Goal: Information Seeking & Learning: Find specific page/section

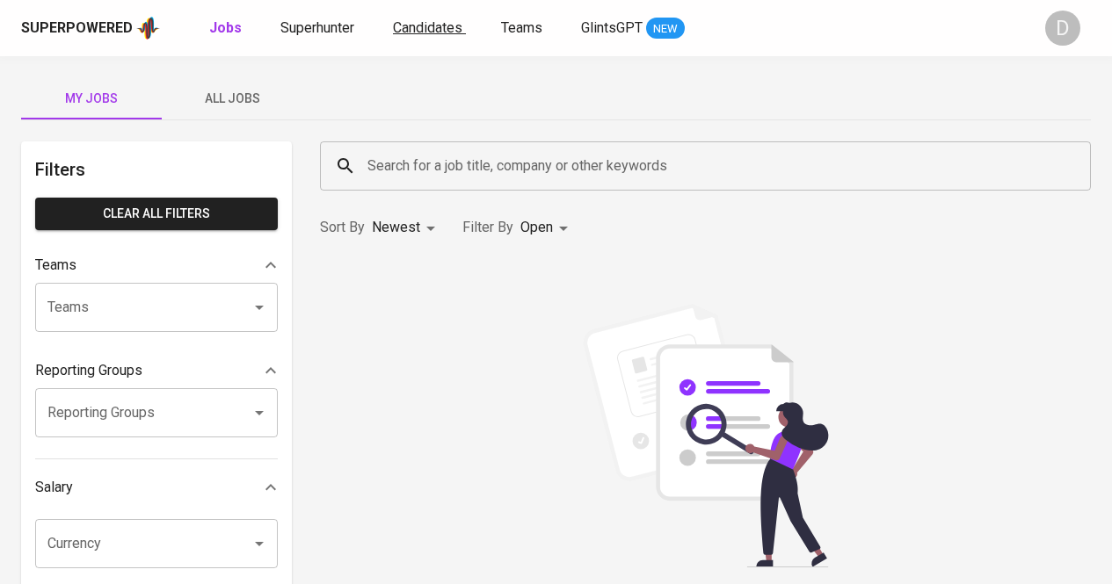
click at [398, 31] on span "Candidates" at bounding box center [427, 27] width 69 height 17
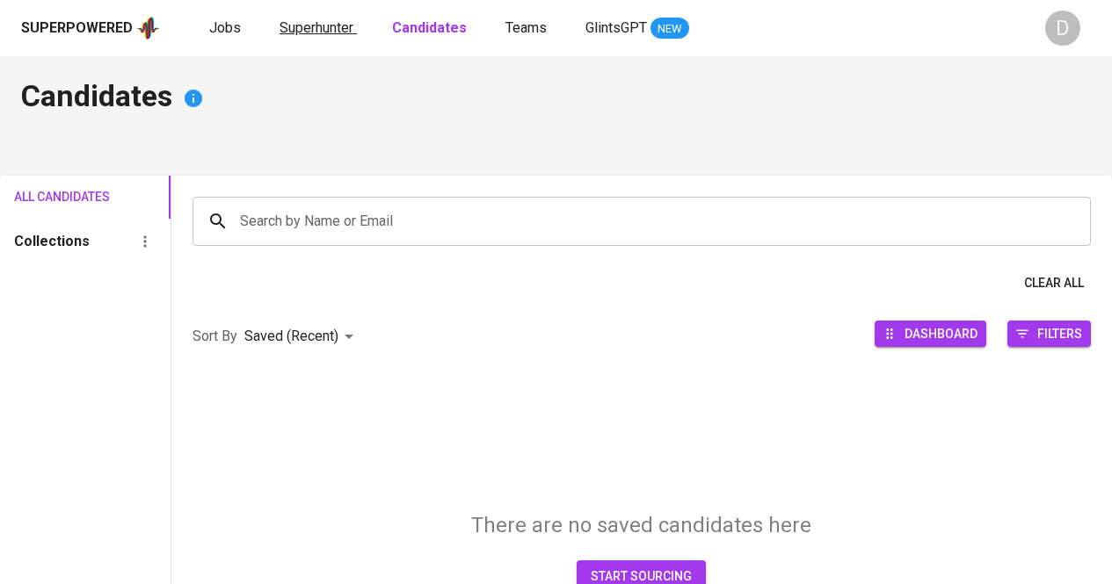
click at [342, 34] on span "Superhunter" at bounding box center [316, 27] width 74 height 17
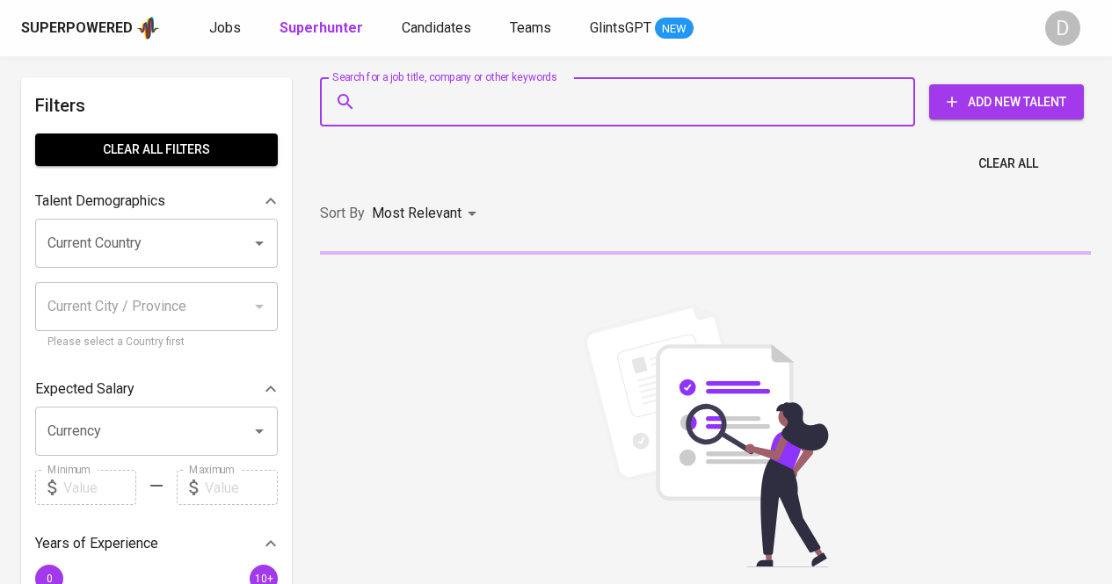
click at [469, 105] on input "Search for a job title, company or other keywords" at bounding box center [622, 101] width 518 height 33
paste input "[PERSON_NAME] [PERSON_NAME] HutagalungKezia [PERSON_NAME]"
type input "[PERSON_NAME] [PERSON_NAME] HutagalungKezia [PERSON_NAME]"
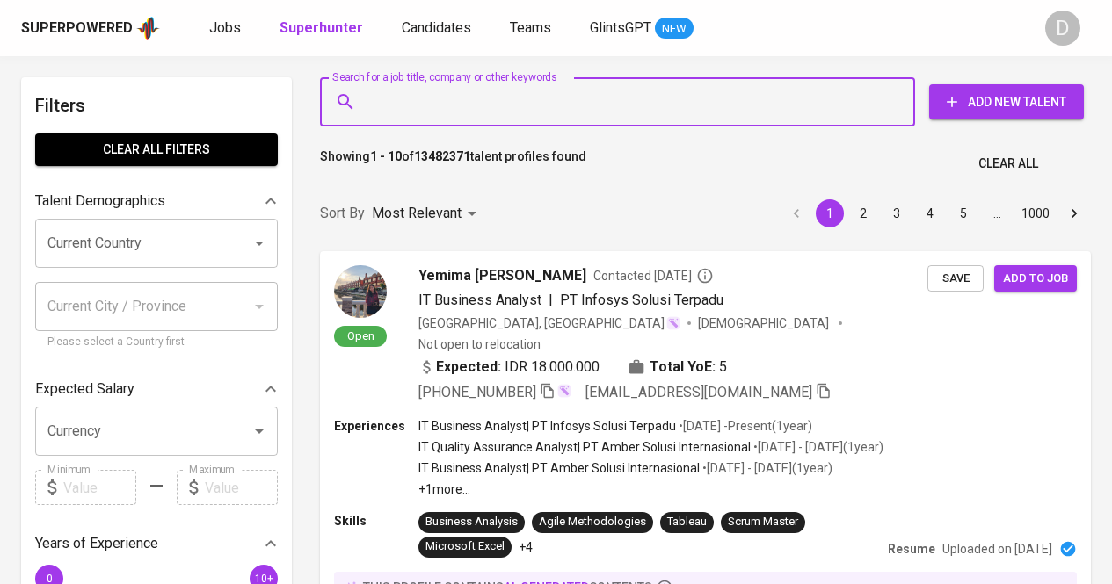
paste input "[PERSON_NAME] [PERSON_NAME] HutagalungKezia [PERSON_NAME]"
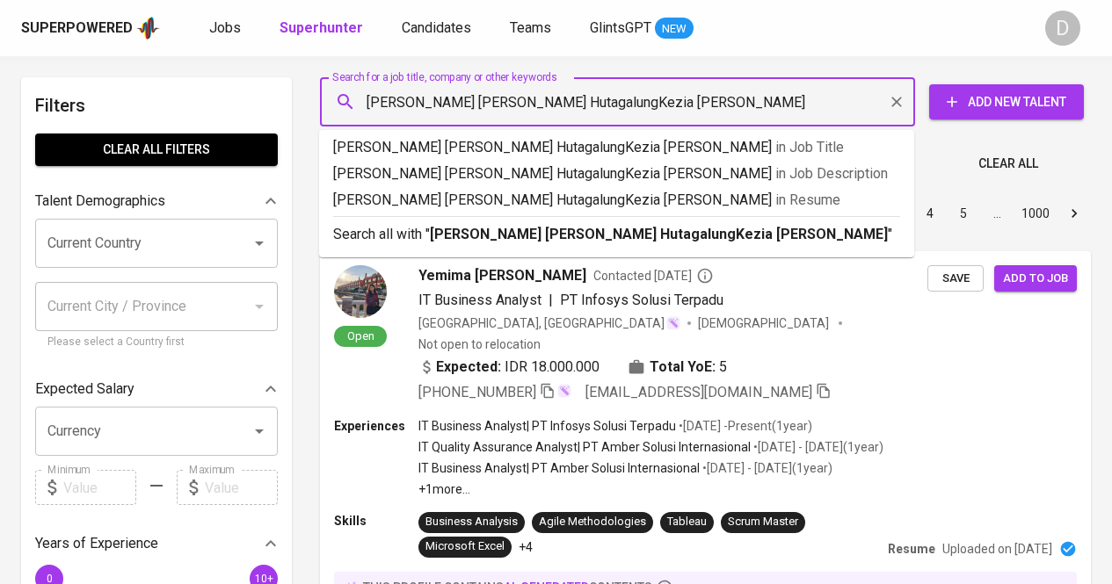
drag, startPoint x: 698, startPoint y: 98, endPoint x: 529, endPoint y: 104, distance: 168.9
click at [529, 104] on input "[PERSON_NAME] [PERSON_NAME] HutagalungKezia [PERSON_NAME]" at bounding box center [622, 101] width 518 height 33
type input "[PERSON_NAME] [PERSON_NAME]"
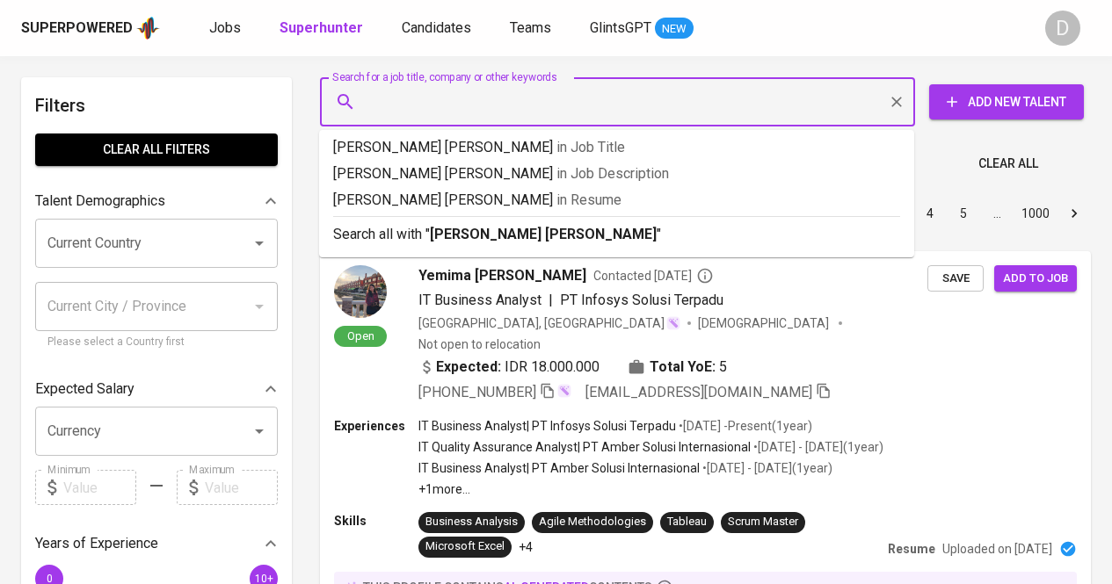
click at [530, 239] on div "Sort By Most Relevant MOST_RELEVANT 1 2 3 4 5 … 1000" at bounding box center [705, 214] width 792 height 54
click at [555, 237] on div "Sort By Most Relevant MOST_RELEVANT 1 2 3 4 5 … 1000" at bounding box center [705, 214] width 792 height 54
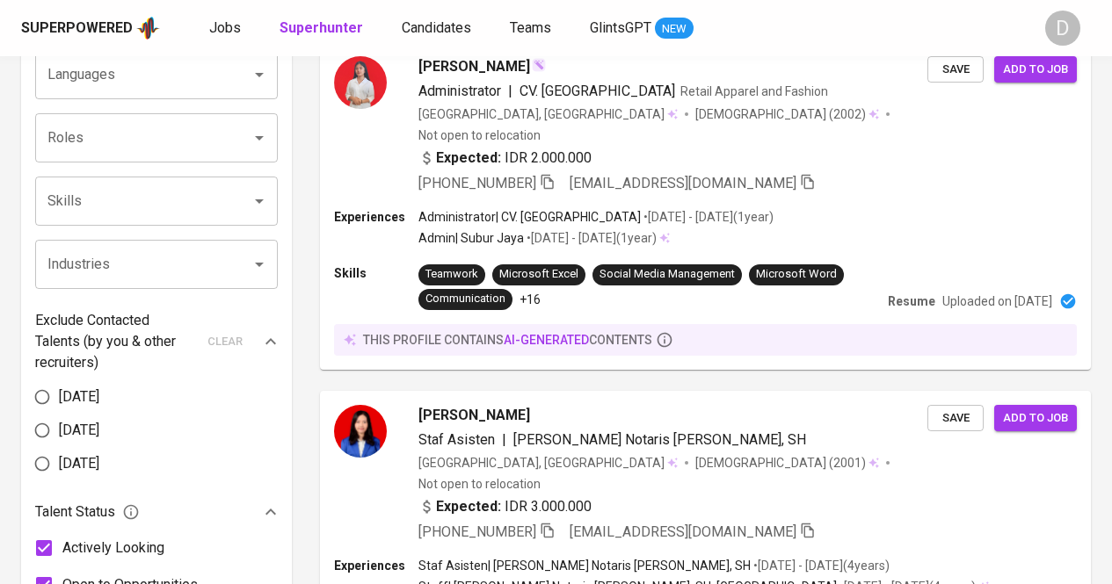
scroll to position [691, 0]
